Goal: Navigation & Orientation: Find specific page/section

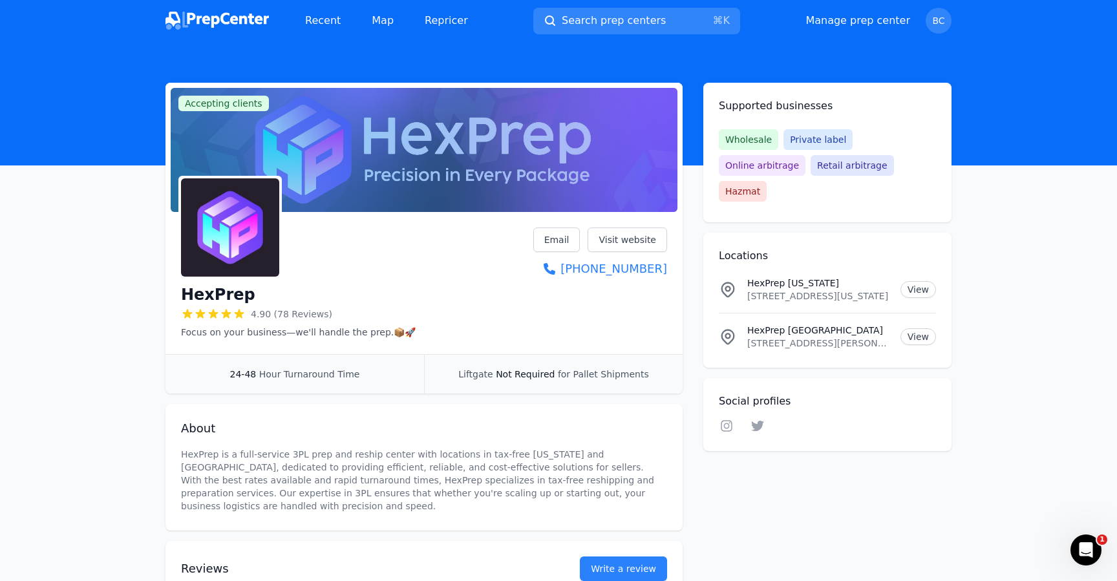
click at [229, 19] on img at bounding box center [216, 21] width 103 height 18
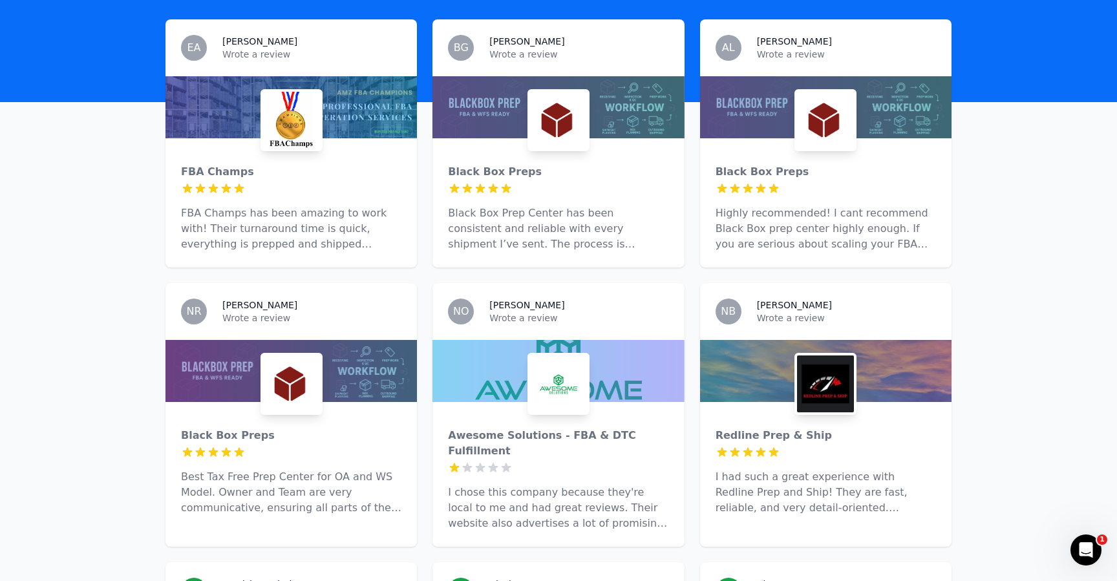
scroll to position [415, 0]
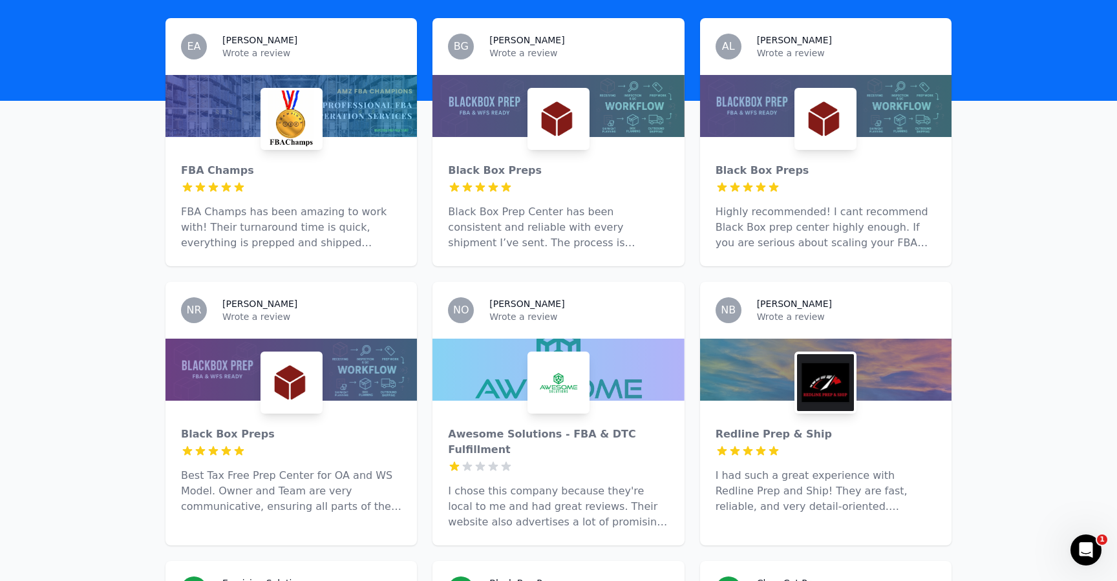
click at [540, 181] on div at bounding box center [558, 187] width 220 height 13
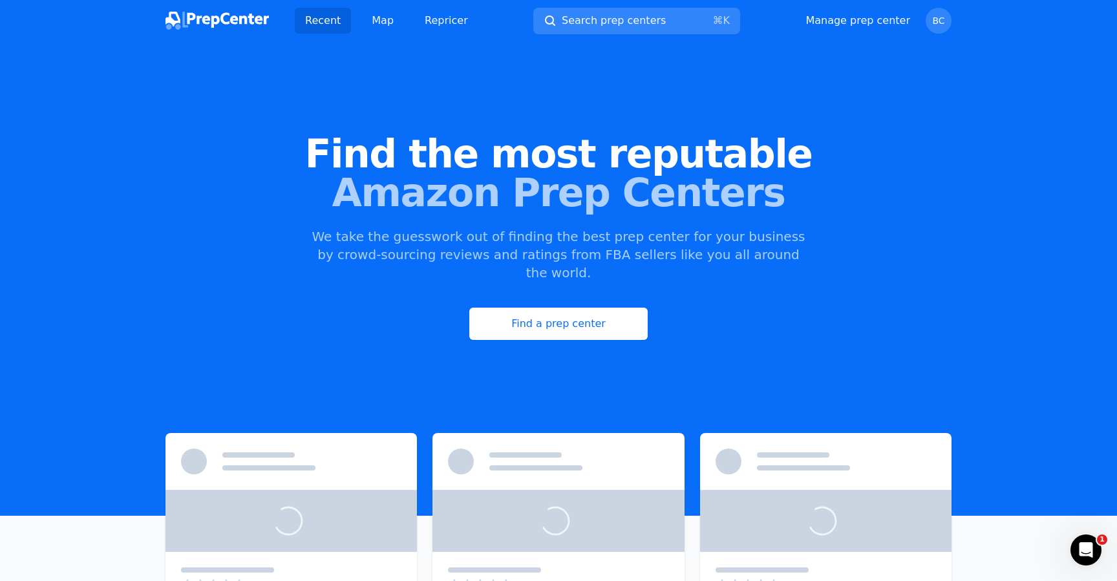
click at [289, 21] on div "Recent Map Repricer" at bounding box center [321, 21] width 313 height 26
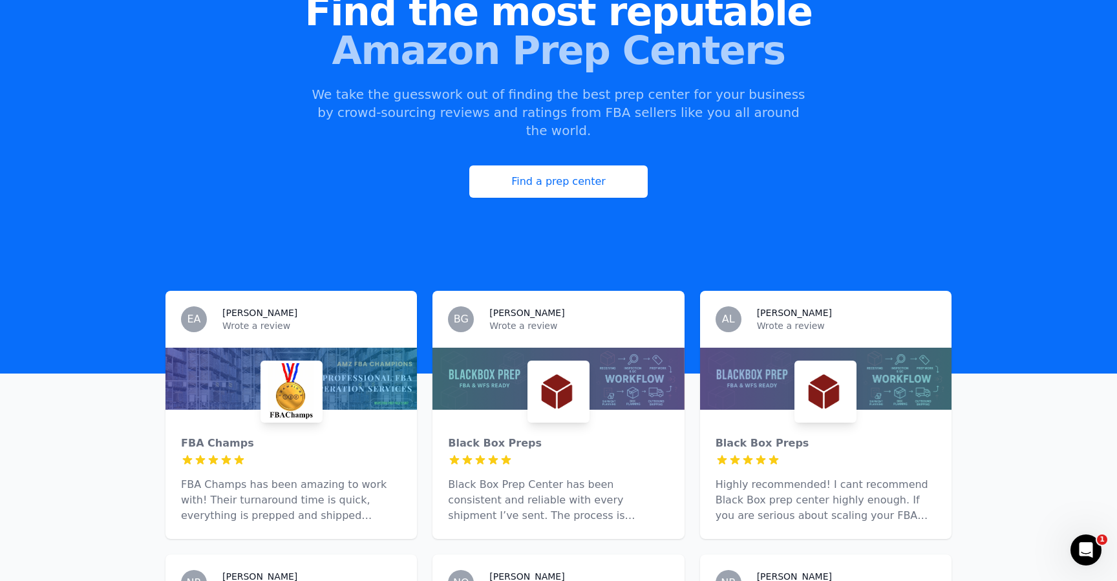
scroll to position [176, 0]
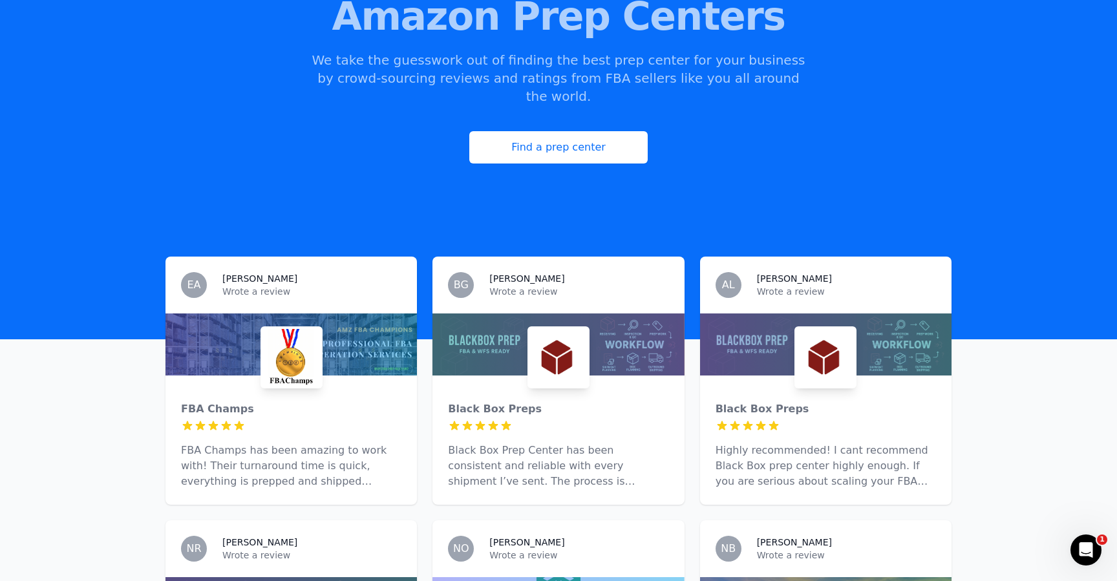
click at [328, 330] on div at bounding box center [290, 345] width 251 height 62
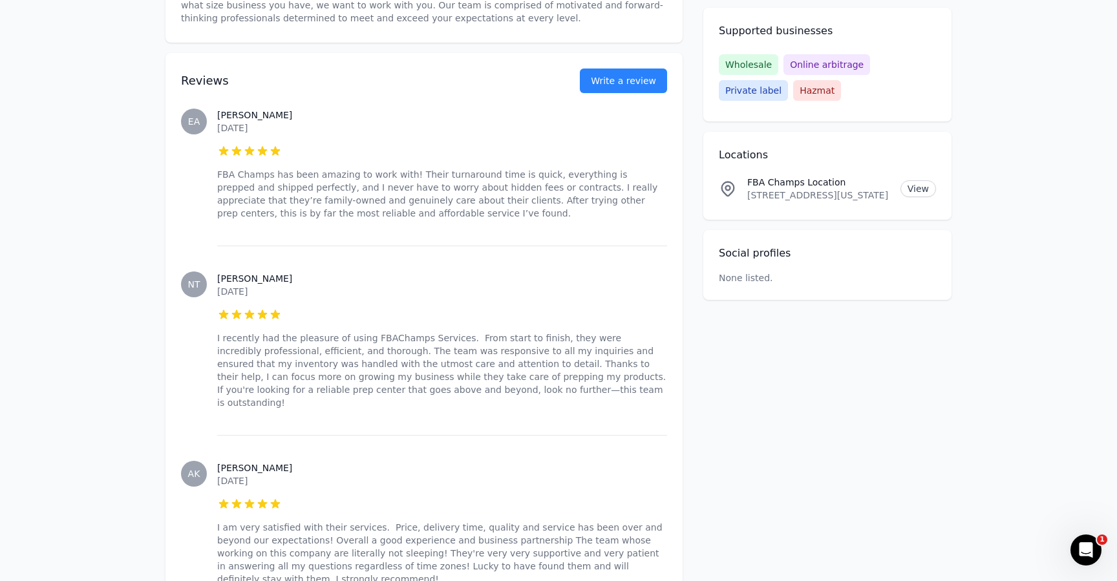
scroll to position [528, 0]
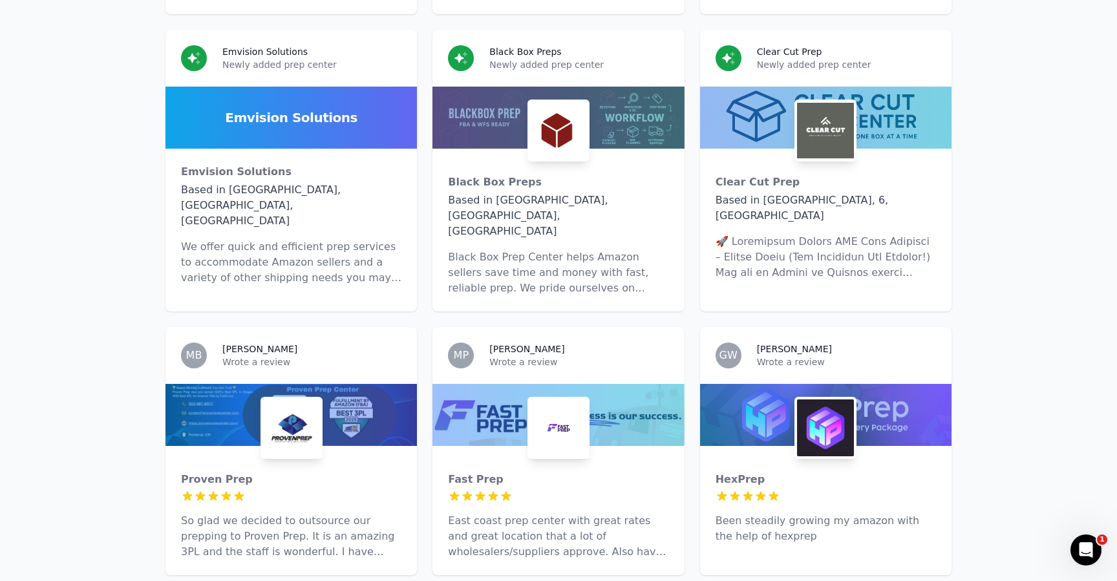
scroll to position [948, 0]
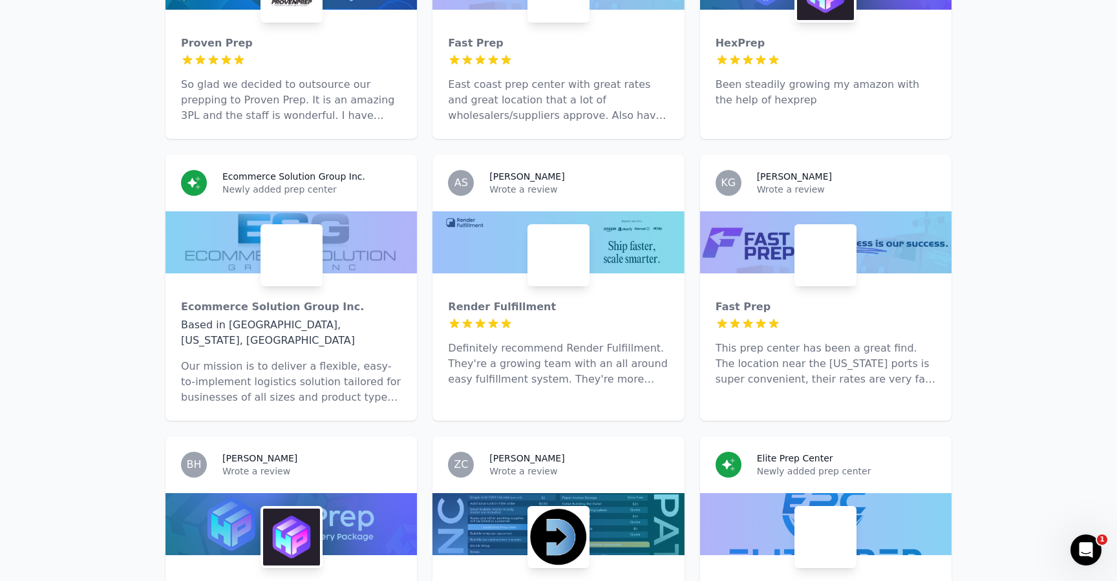
scroll to position [1389, 0]
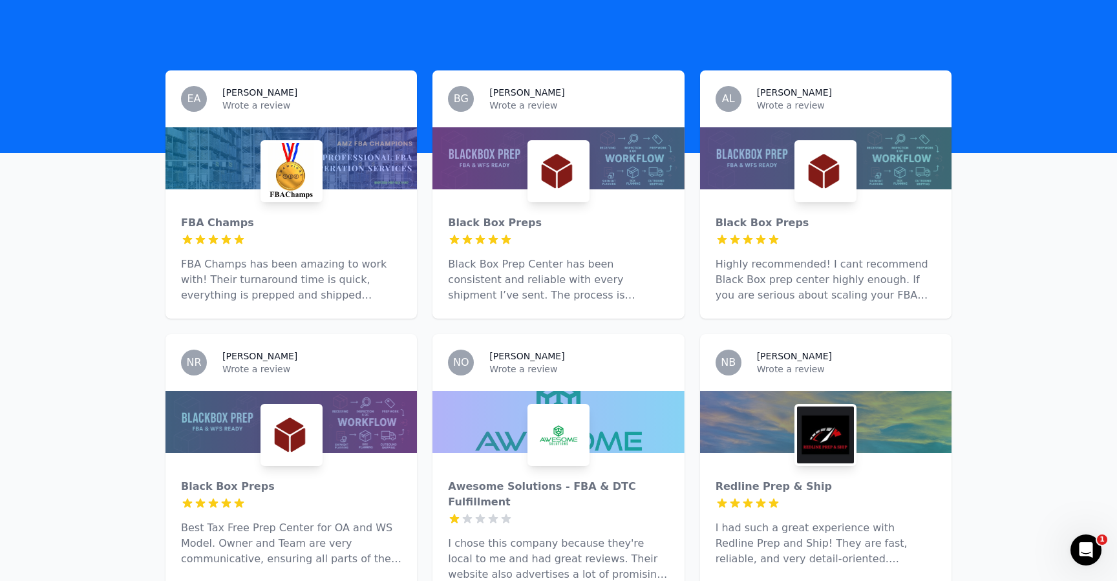
scroll to position [365, 0]
